Goal: Task Accomplishment & Management: Use online tool/utility

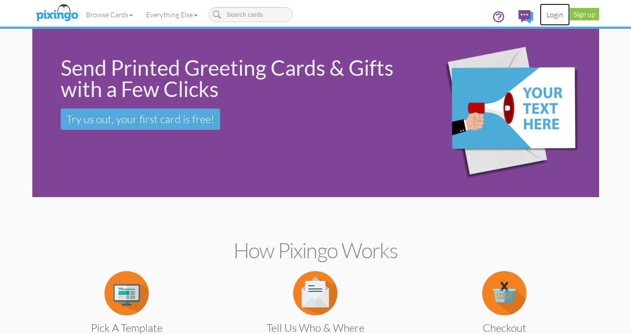
click at [554, 14] on link "Login" at bounding box center [555, 15] width 30 height 22
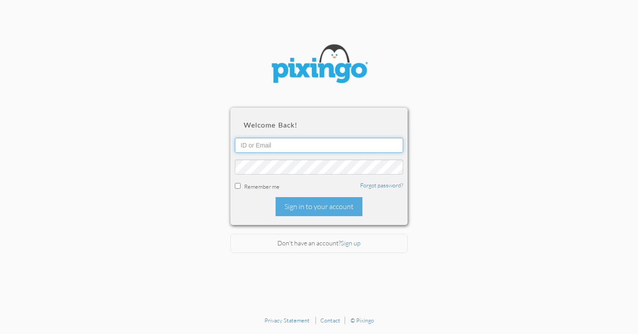
type input "[EMAIL_ADDRESS][DOMAIN_NAME]"
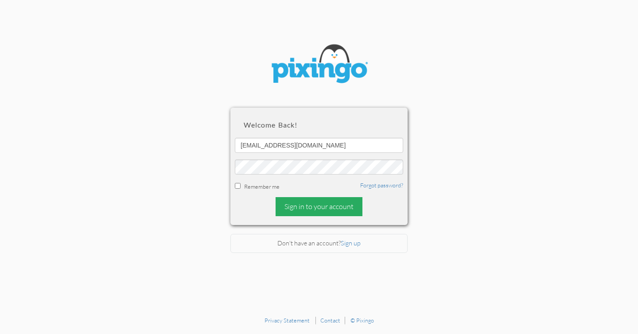
click at [321, 205] on div "Sign in to your account" at bounding box center [318, 206] width 87 height 19
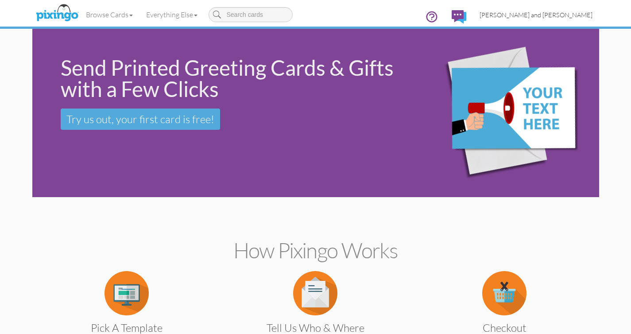
click at [553, 15] on span "[PERSON_NAME] and [PERSON_NAME]" at bounding box center [535, 15] width 113 height 8
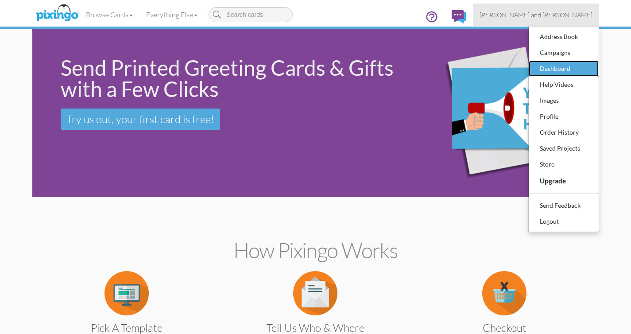
click at [545, 68] on div "Dashboard" at bounding box center [563, 68] width 52 height 13
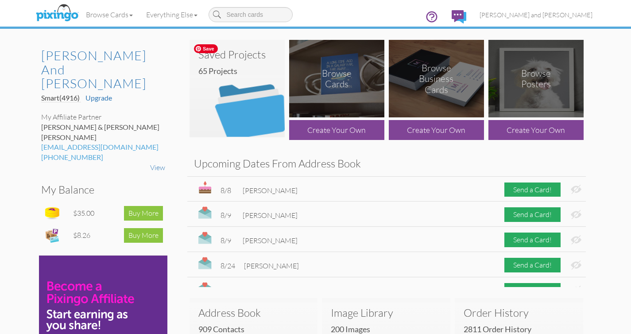
click at [247, 101] on img at bounding box center [236, 88] width 95 height 97
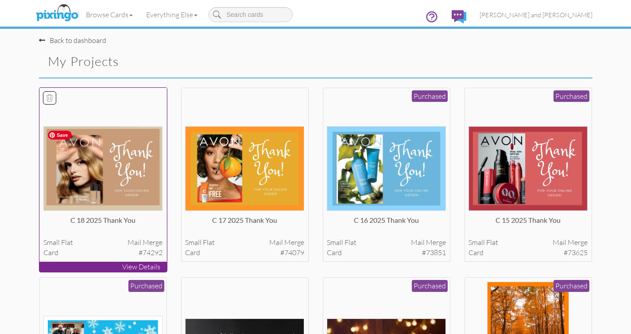
click at [141, 166] on img at bounding box center [102, 168] width 119 height 85
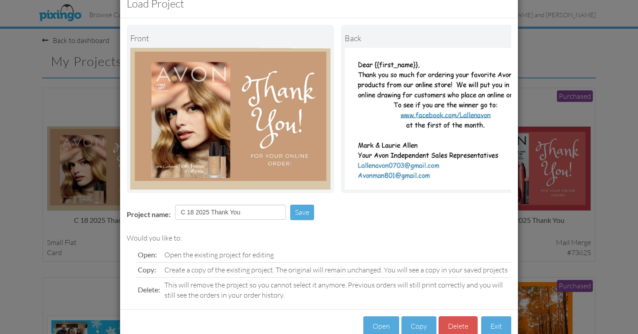
scroll to position [53, 0]
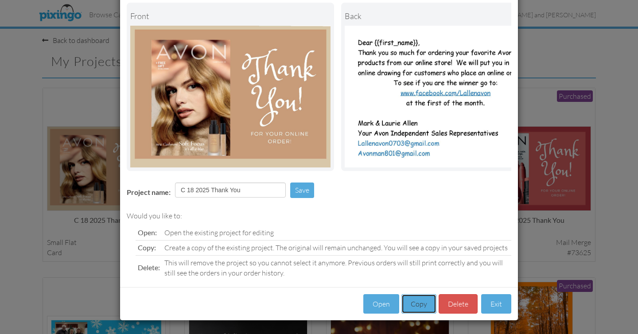
click at [412, 307] on button "Copy" at bounding box center [418, 304] width 35 height 20
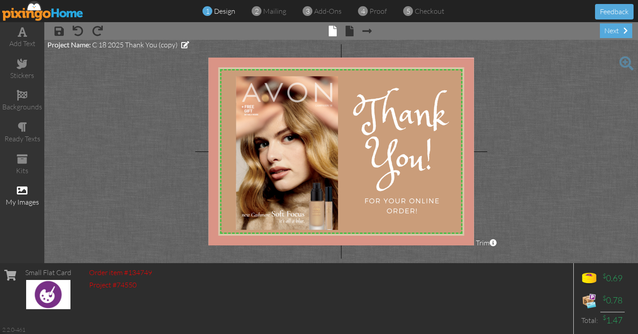
click at [26, 192] on span at bounding box center [22, 190] width 11 height 11
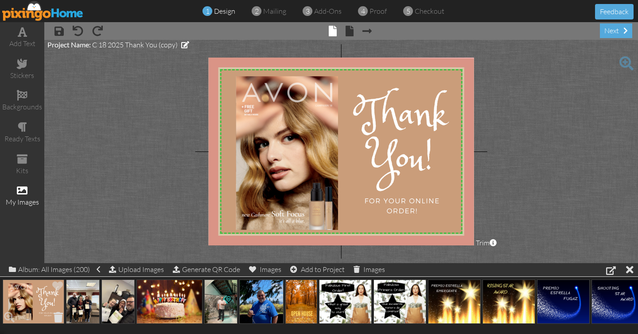
click at [60, 316] on span at bounding box center [58, 316] width 14 height 15
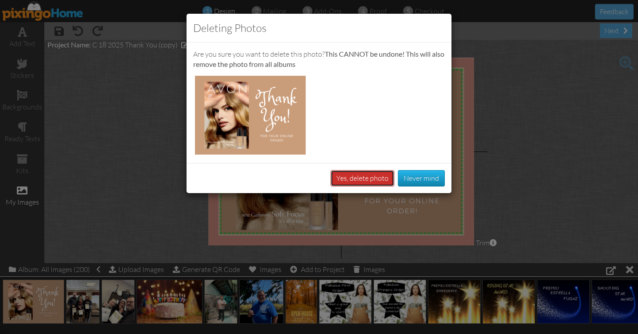
click at [364, 175] on button "Yes, delete photo" at bounding box center [362, 178] width 64 height 16
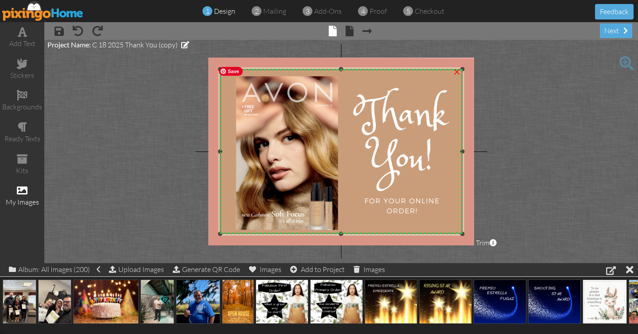
click at [363, 170] on img at bounding box center [340, 152] width 253 height 181
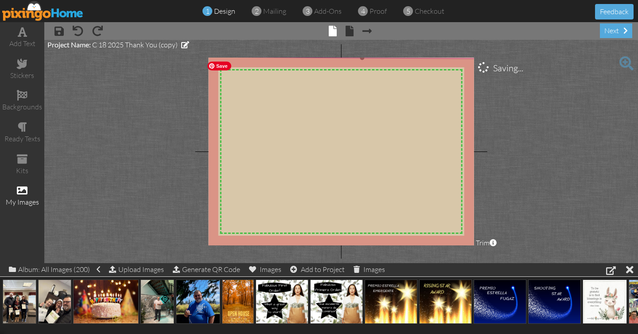
click at [305, 147] on img at bounding box center [361, 163] width 317 height 213
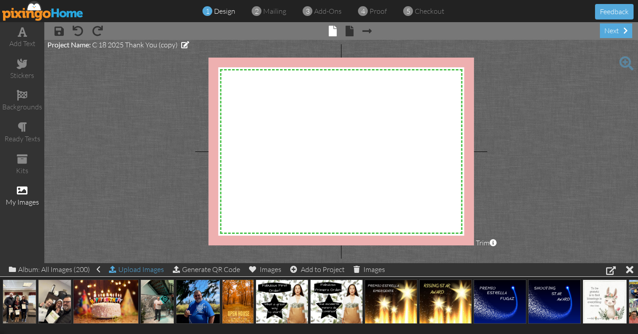
click at [144, 270] on div "Upload Images" at bounding box center [136, 269] width 55 height 13
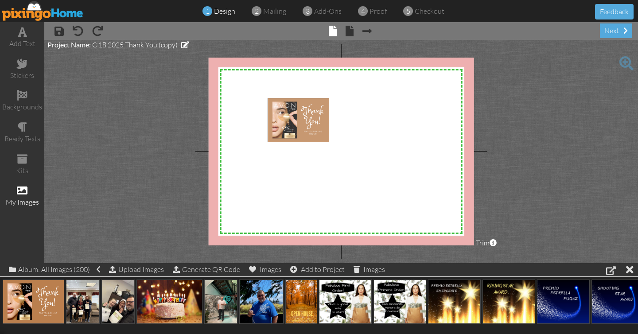
drag, startPoint x: 52, startPoint y: 295, endPoint x: 317, endPoint y: 112, distance: 321.9
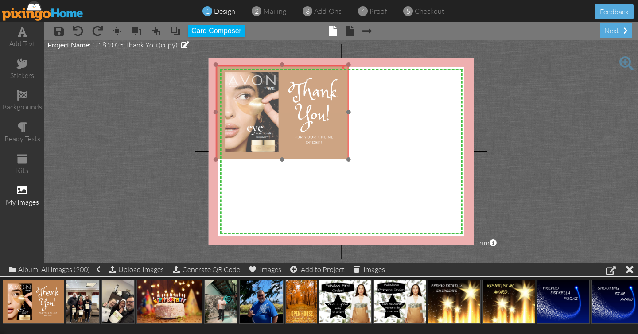
drag, startPoint x: 341, startPoint y: 144, endPoint x: 289, endPoint y: 112, distance: 61.2
click at [289, 112] on img at bounding box center [282, 112] width 132 height 95
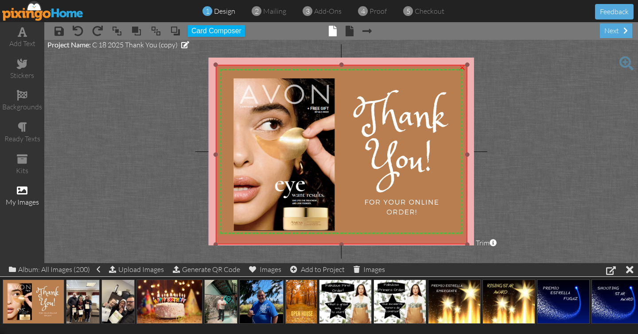
drag, startPoint x: 346, startPoint y: 158, endPoint x: 481, endPoint y: 235, distance: 155.7
click at [488, 242] on project-studio-wrapper "X X X X X X X X X X X X X X X X X X X X X X X X X X X X X X X X X X X X X X X X…" at bounding box center [340, 151] width 593 height 223
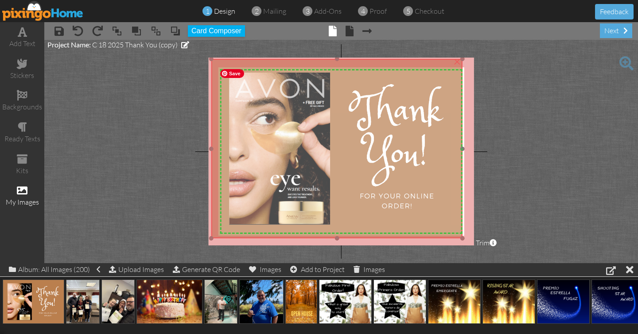
drag, startPoint x: 410, startPoint y: 149, endPoint x: 406, endPoint y: 143, distance: 7.3
click at [406, 143] on img at bounding box center [336, 148] width 251 height 179
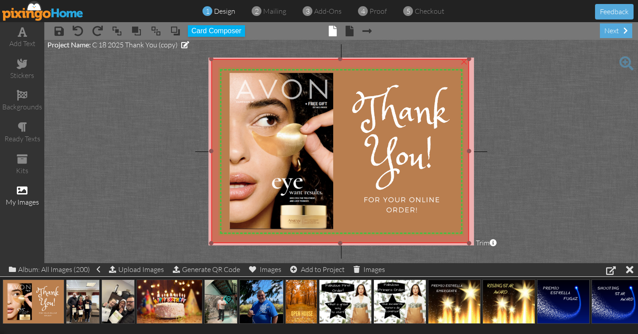
drag, startPoint x: 460, startPoint y: 237, endPoint x: 470, endPoint y: 242, distance: 10.9
click at [470, 242] on div at bounding box center [469, 243] width 4 height 4
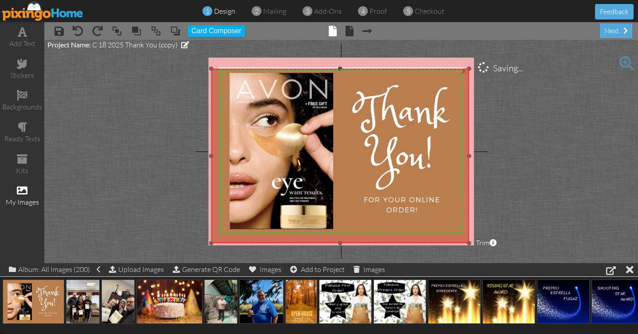
drag, startPoint x: 339, startPoint y: 58, endPoint x: 340, endPoint y: 68, distance: 9.8
click at [340, 68] on div at bounding box center [340, 68] width 4 height 4
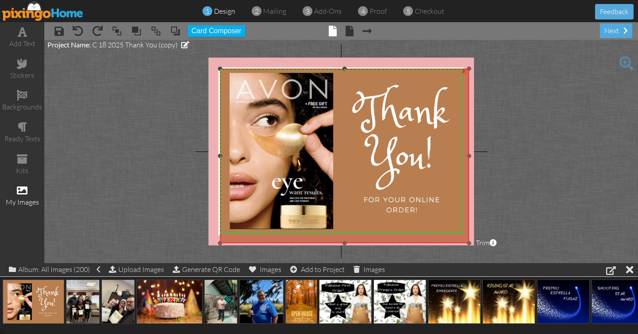
drag, startPoint x: 213, startPoint y: 156, endPoint x: 220, endPoint y: 157, distance: 7.2
click at [220, 157] on div at bounding box center [220, 156] width 4 height 4
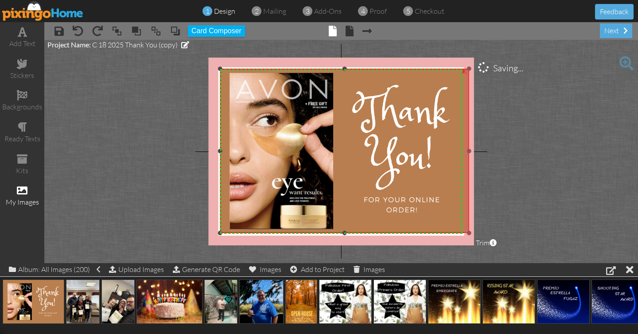
drag, startPoint x: 342, startPoint y: 242, endPoint x: 344, endPoint y: 231, distance: 10.8
click at [344, 232] on div at bounding box center [344, 233] width 4 height 4
drag, startPoint x: 469, startPoint y: 151, endPoint x: 461, endPoint y: 151, distance: 7.5
click at [461, 151] on div at bounding box center [461, 151] width 4 height 4
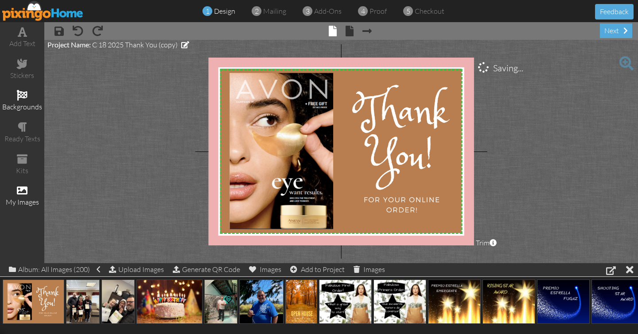
click at [25, 95] on span at bounding box center [22, 95] width 11 height 11
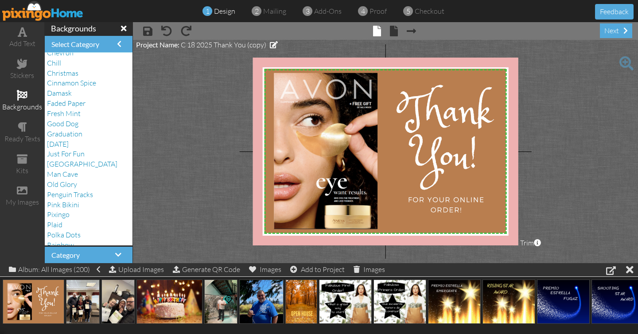
scroll to position [166, 0]
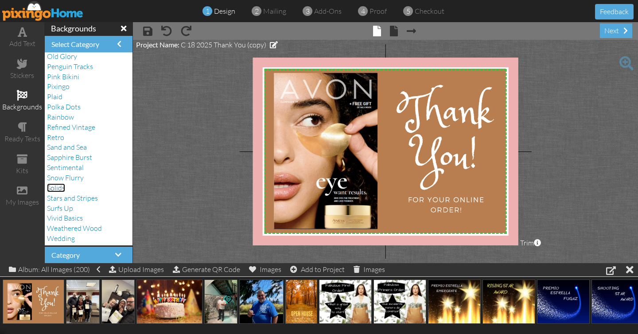
click at [58, 188] on span "Solids" at bounding box center [56, 187] width 18 height 9
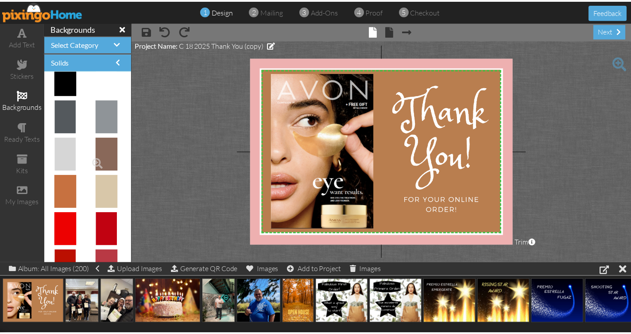
scroll to position [47, 0]
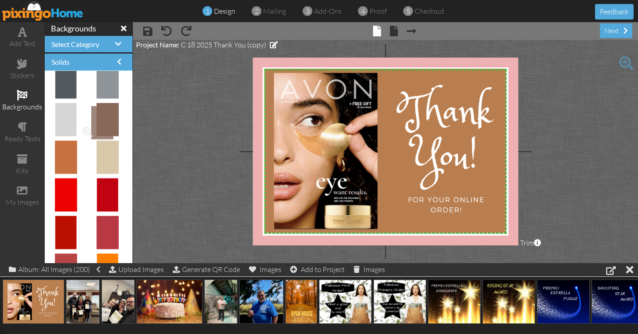
drag, startPoint x: 104, startPoint y: 117, endPoint x: 100, endPoint y: 120, distance: 5.0
drag, startPoint x: 101, startPoint y: 156, endPoint x: 375, endPoint y: 148, distance: 274.2
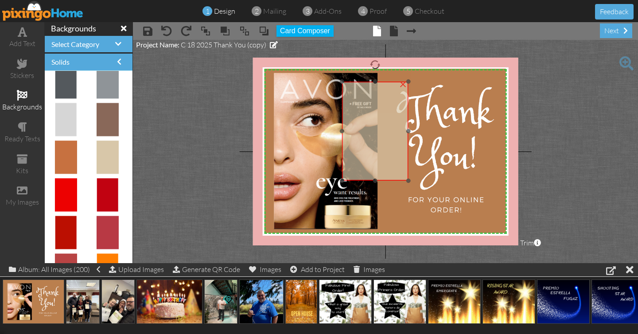
drag, startPoint x: 394, startPoint y: 190, endPoint x: 382, endPoint y: 115, distance: 76.2
click at [377, 139] on img at bounding box center [375, 130] width 66 height 99
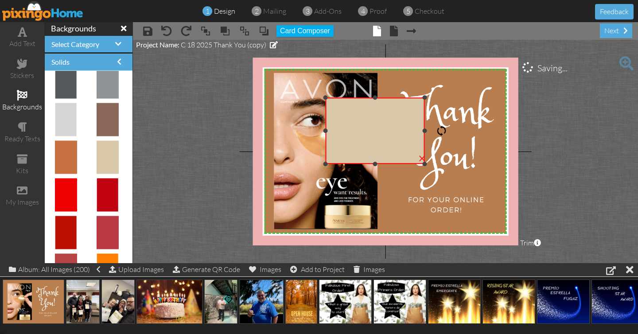
drag, startPoint x: 375, startPoint y: 63, endPoint x: 436, endPoint y: 130, distance: 90.2
click at [438, 130] on div at bounding box center [441, 130] width 11 height 11
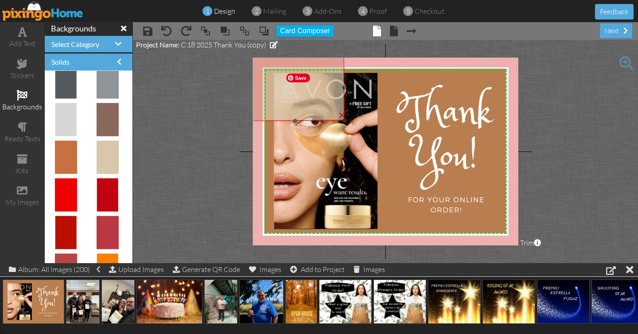
drag, startPoint x: 379, startPoint y: 130, endPoint x: 299, endPoint y: 87, distance: 91.3
click at [299, 87] on img at bounding box center [295, 87] width 100 height 67
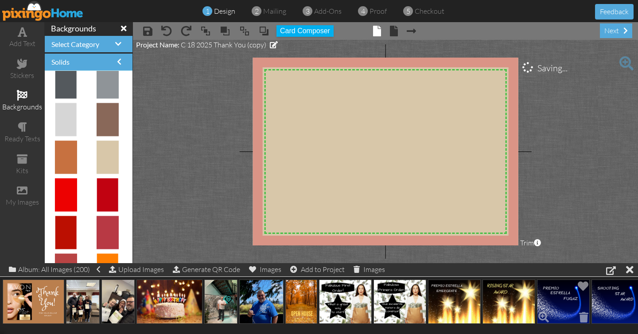
drag, startPoint x: 342, startPoint y: 120, endPoint x: 549, endPoint y: 282, distance: 263.2
click at [549, 263] on div "add text stickers backgrounds ready texts kits my images backgrounds Select Cat…" at bounding box center [319, 142] width 638 height 241
click at [264, 32] on span at bounding box center [264, 30] width 11 height 13
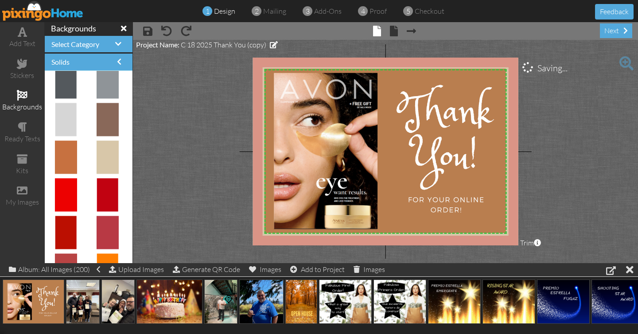
click at [212, 127] on project-studio-wrapper "X X X X X X X X X X X X X X X X X X X X X X X X X X X X X X X X X X X X X X X X…" at bounding box center [385, 151] width 505 height 223
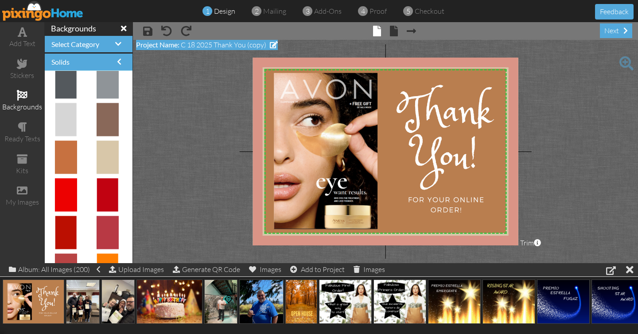
click at [192, 44] on span "C 18 2025 Thank You (copy)" at bounding box center [223, 44] width 85 height 9
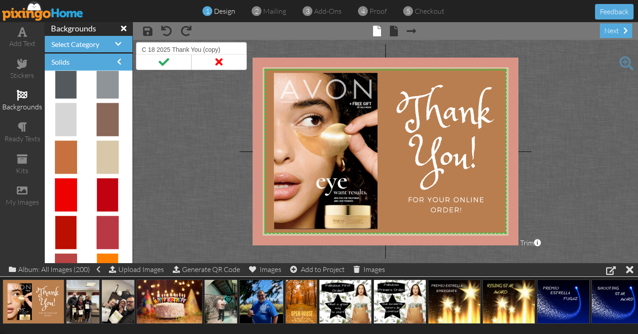
click at [154, 49] on input "C 18 2025 Thank You (copy)" at bounding box center [191, 49] width 111 height 15
click at [224, 50] on input "C 19 2025 Thank You (copy)" at bounding box center [191, 49] width 111 height 15
type input "C 19 2025 Thank You"
click at [163, 60] on span at bounding box center [163, 62] width 55 height 16
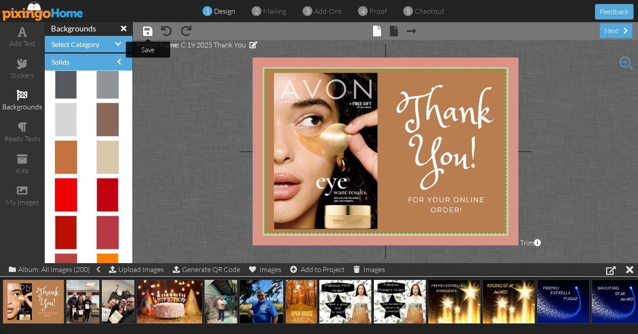
click at [148, 32] on span at bounding box center [147, 31] width 9 height 11
click at [36, 12] on img at bounding box center [42, 11] width 81 height 20
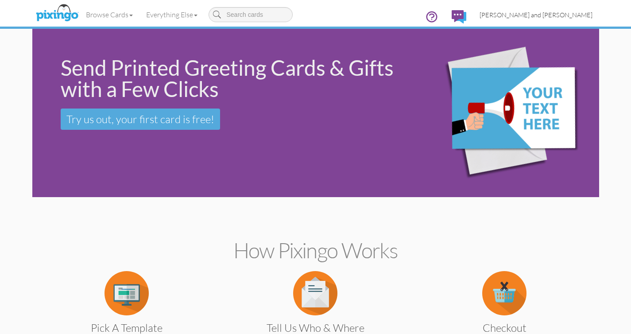
click at [556, 13] on span "[PERSON_NAME] and [PERSON_NAME]" at bounding box center [535, 15] width 113 height 8
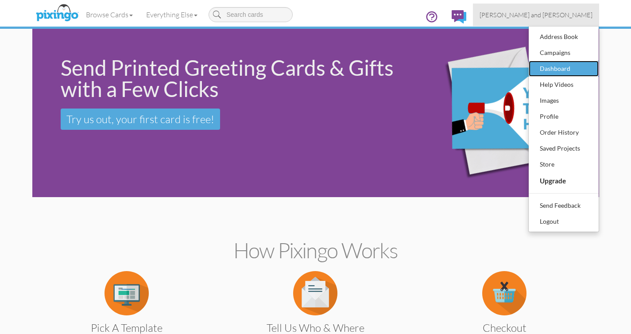
click at [551, 66] on div "Dashboard" at bounding box center [563, 68] width 52 height 13
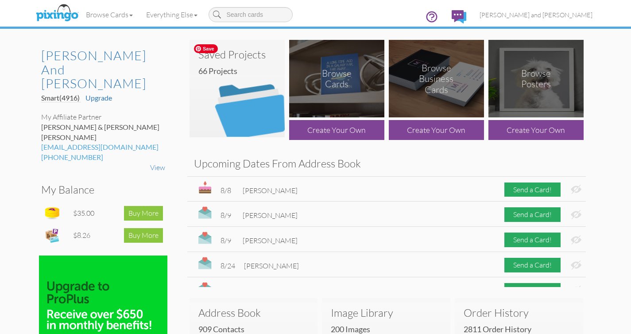
click at [244, 107] on img at bounding box center [236, 88] width 95 height 97
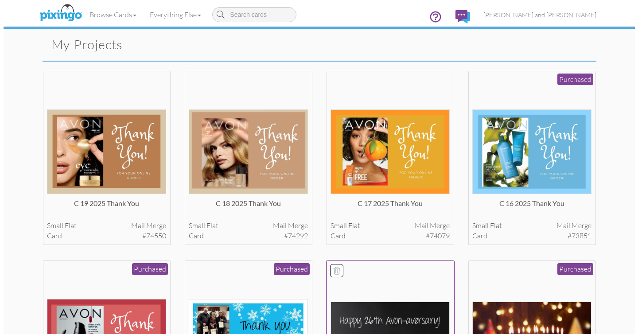
scroll to position [116, 0]
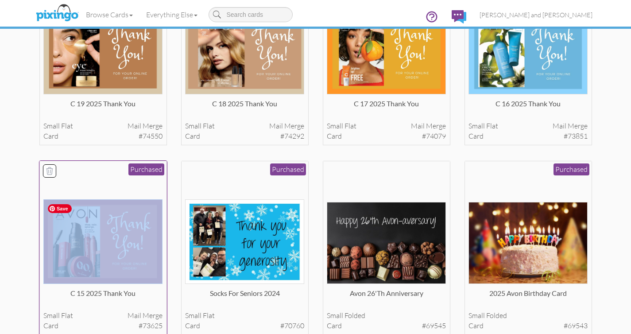
click at [123, 239] on img at bounding box center [102, 241] width 119 height 85
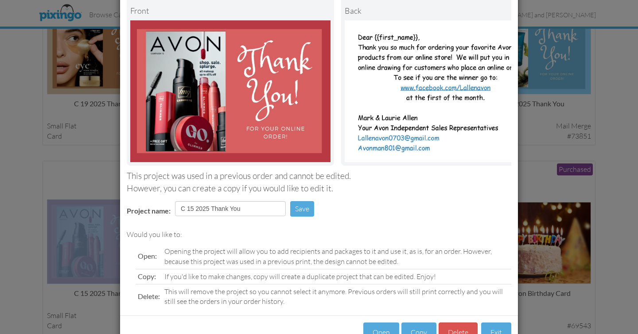
scroll to position [87, 0]
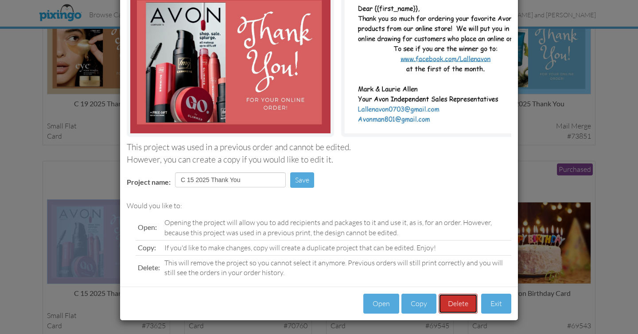
click at [451, 308] on button "Delete" at bounding box center [457, 304] width 39 height 20
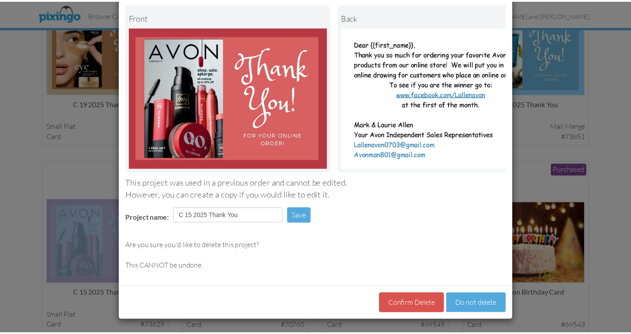
scroll to position [51, 0]
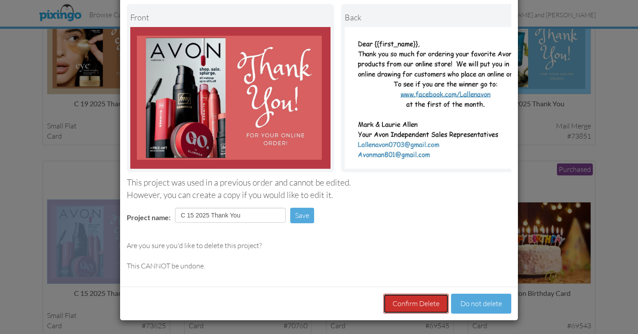
click at [416, 306] on button "Confirm Delete" at bounding box center [416, 304] width 66 height 20
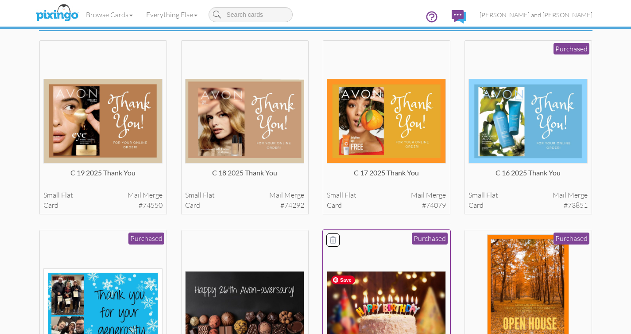
scroll to position [0, 0]
